Goal: Find specific page/section: Find specific page/section

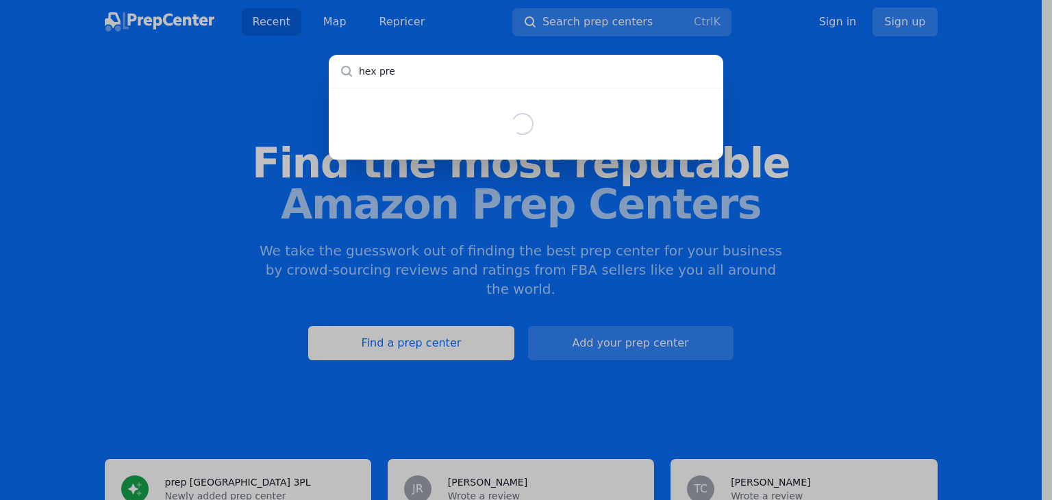
type input "hex prep"
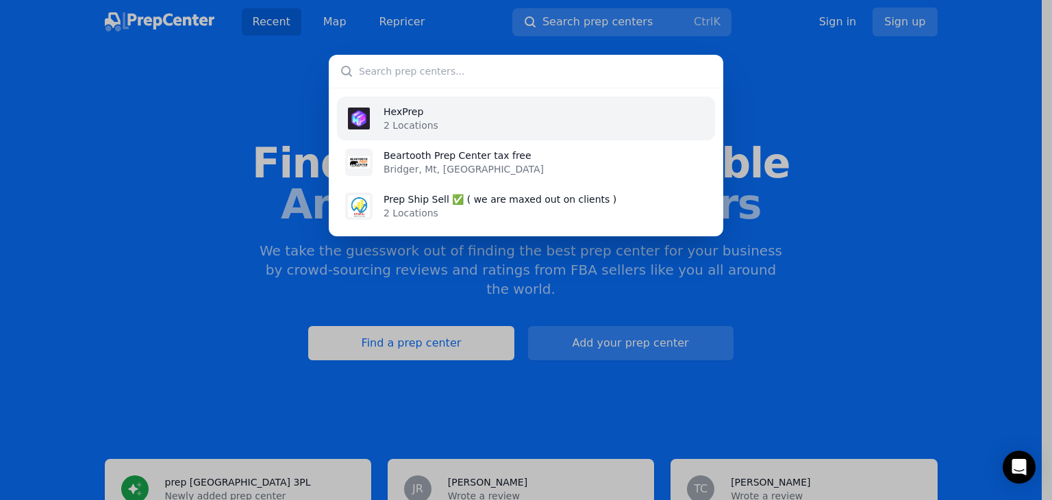
click at [557, 118] on li "HexPrep 2 Locations" at bounding box center [526, 119] width 378 height 44
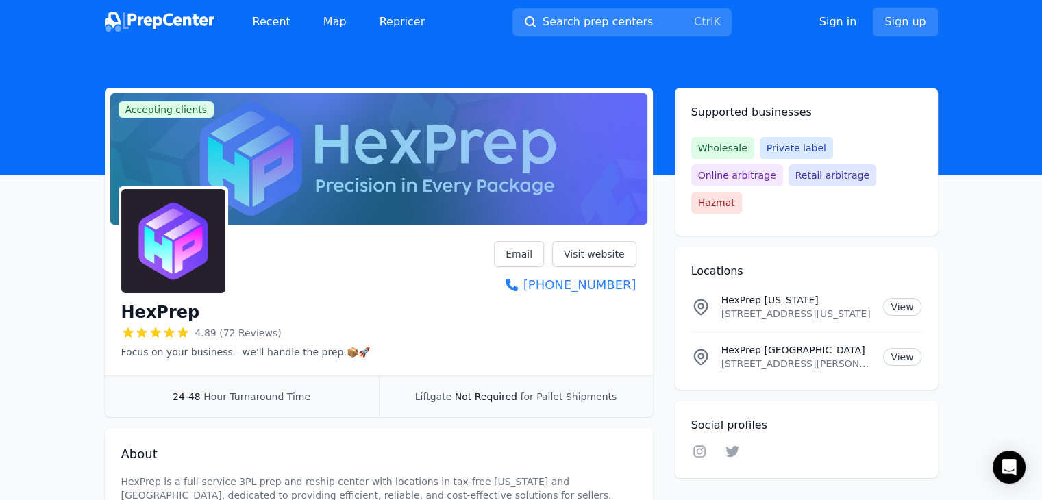
click at [733, 293] on p "HexPrep [US_STATE]" at bounding box center [796, 300] width 151 height 14
click at [749, 282] on li "HexPrep [US_STATE] [STREET_ADDRESS][US_STATE] View" at bounding box center [806, 306] width 230 height 49
click at [630, 19] on span "Search prep centers" at bounding box center [597, 22] width 110 height 16
